Goal: Check status: Check status

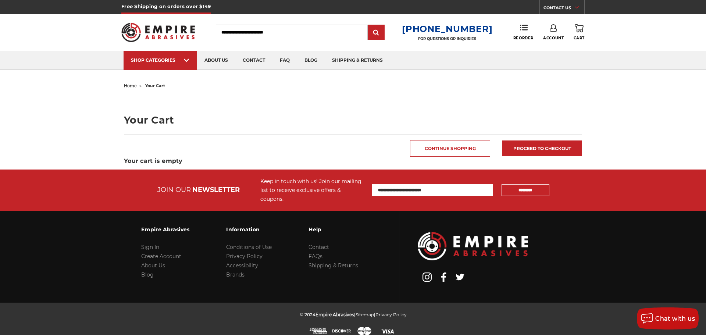
click at [555, 38] on span "Account" at bounding box center [553, 38] width 21 height 5
click at [555, 54] on link "Account" at bounding box center [553, 48] width 53 height 14
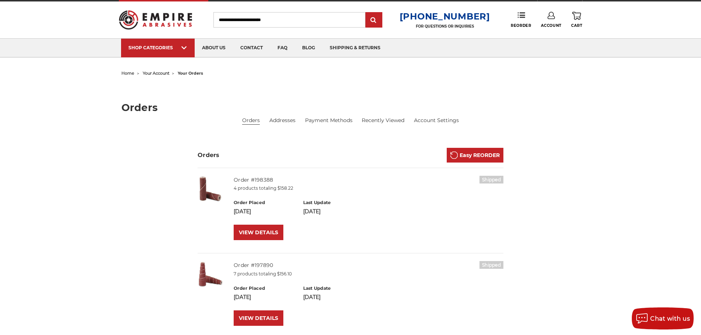
scroll to position [25, 0]
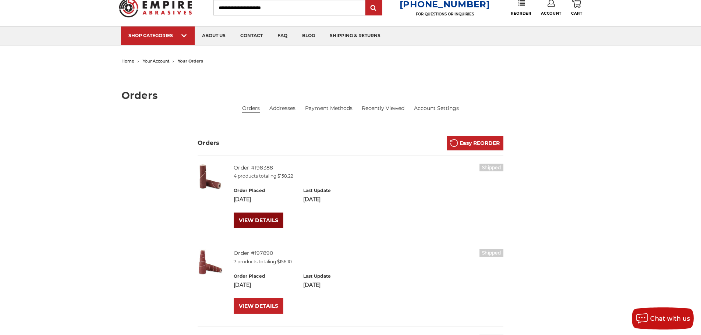
click at [273, 213] on link "VIEW DETAILS" at bounding box center [259, 220] width 50 height 15
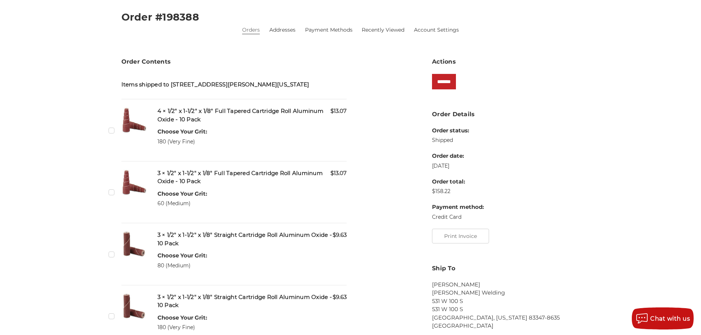
scroll to position [61, 0]
